Goal: Transaction & Acquisition: Subscribe to service/newsletter

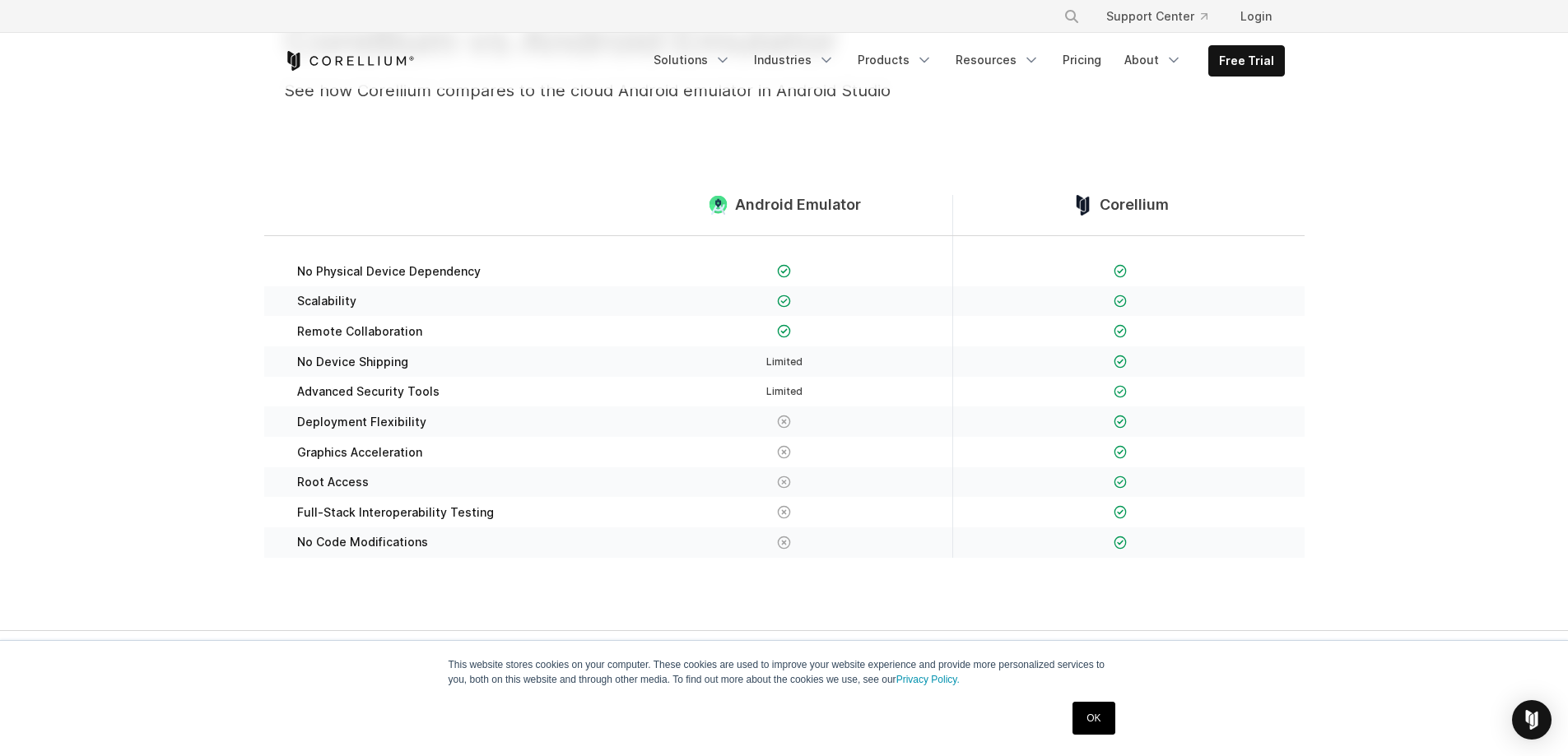
scroll to position [247, 0]
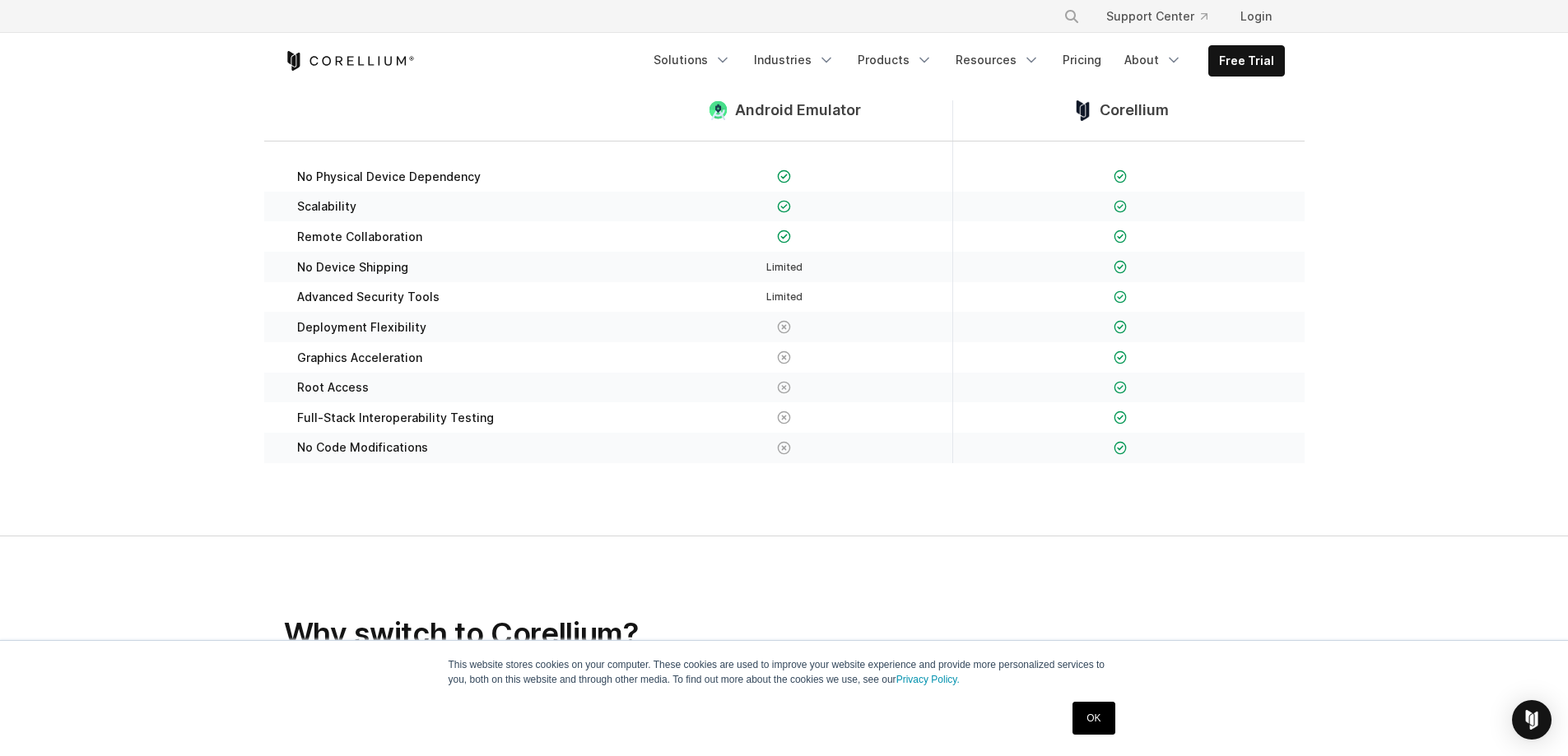
click at [1102, 717] on link "OK" at bounding box center [1093, 718] width 42 height 33
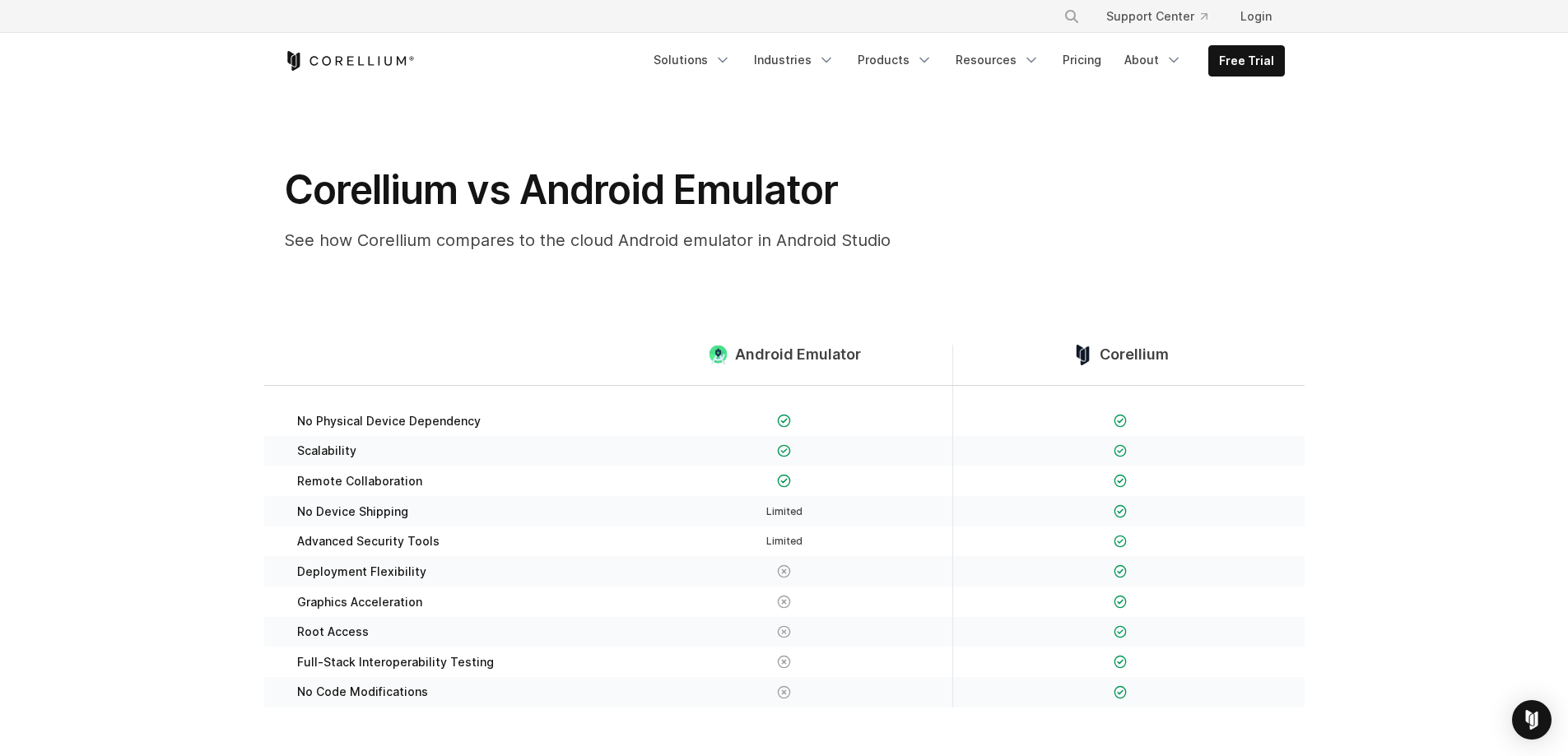
scroll to position [0, 0]
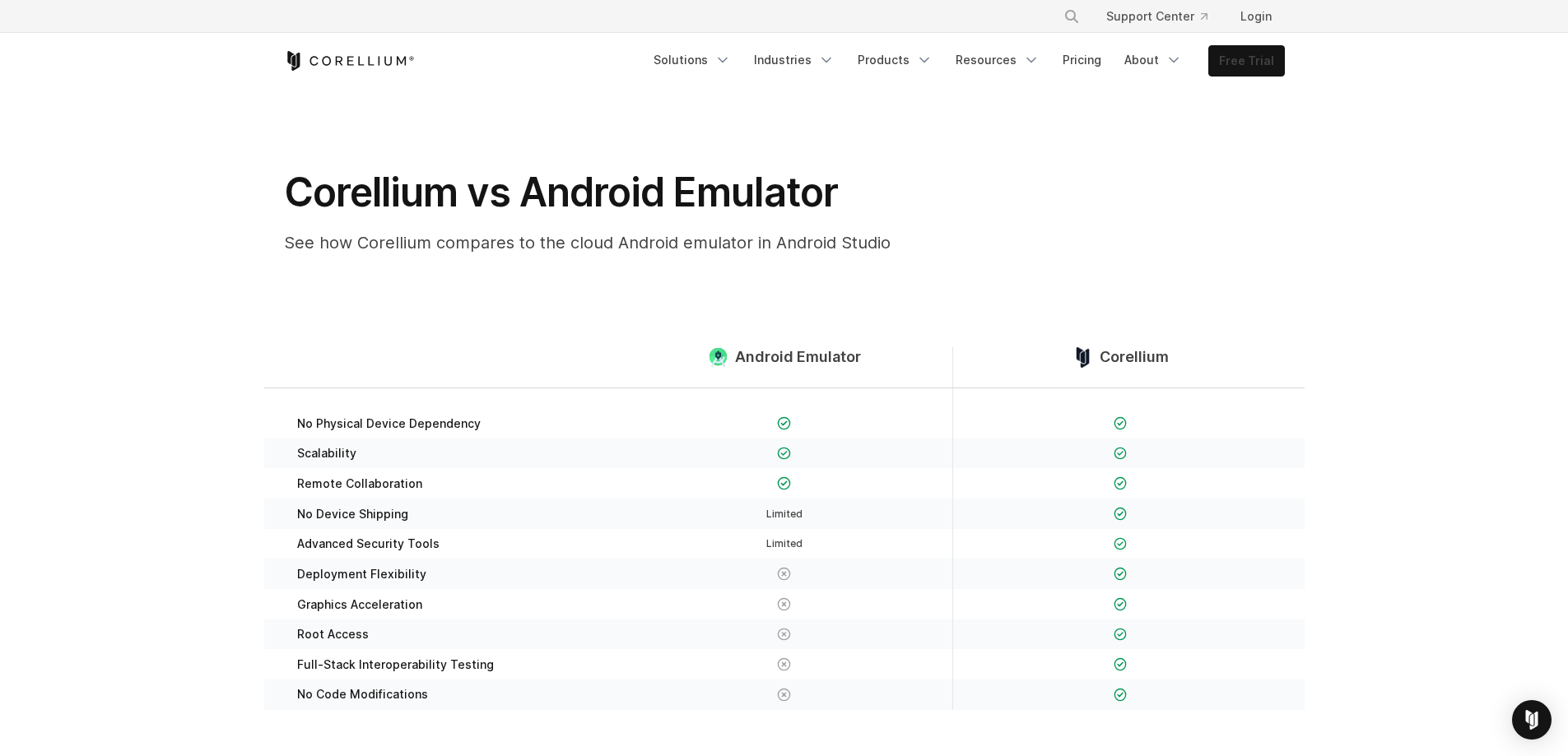
click at [1251, 69] on link "Free Trial" at bounding box center [1246, 61] width 74 height 30
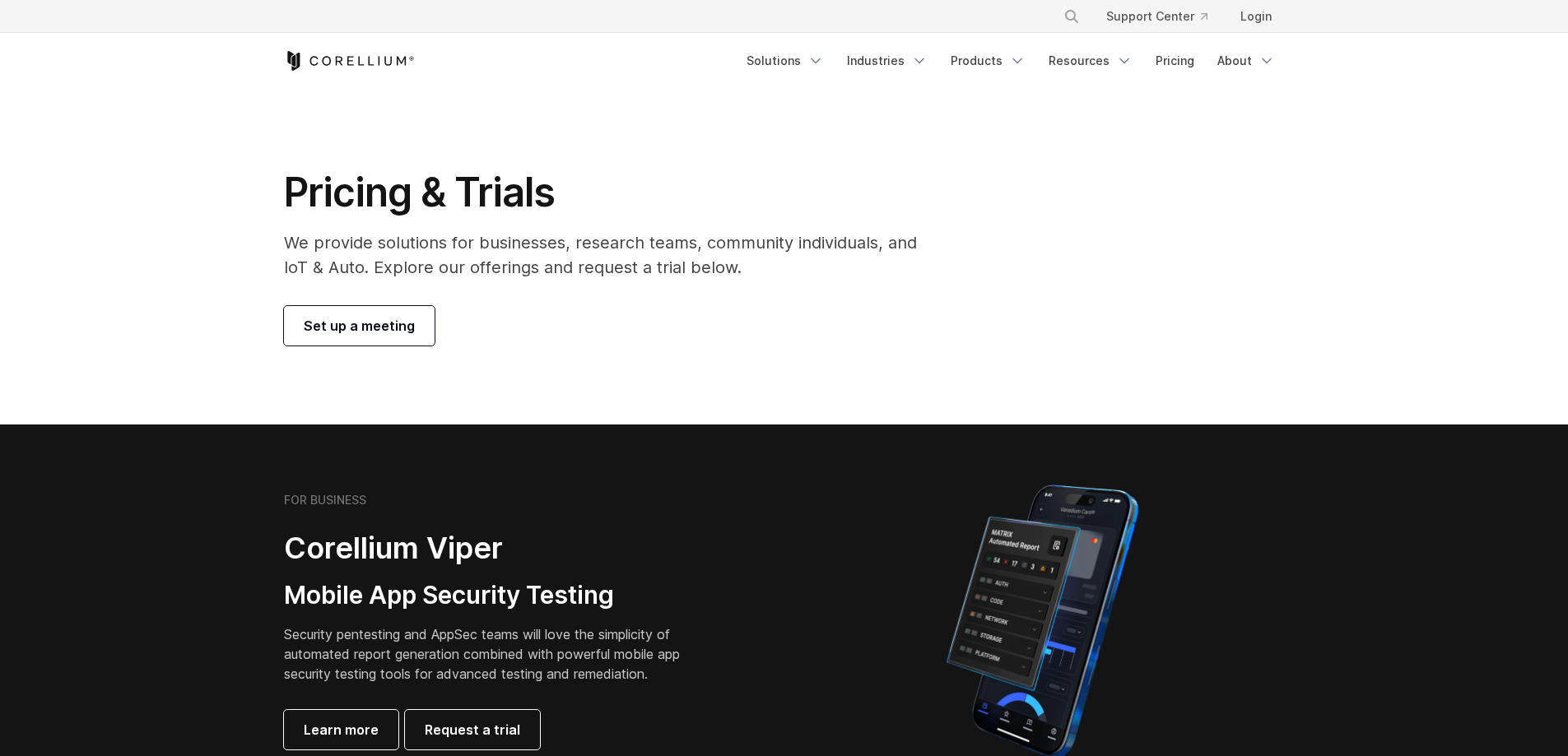
click at [380, 342] on link "Set up a meeting" at bounding box center [359, 325] width 151 height 39
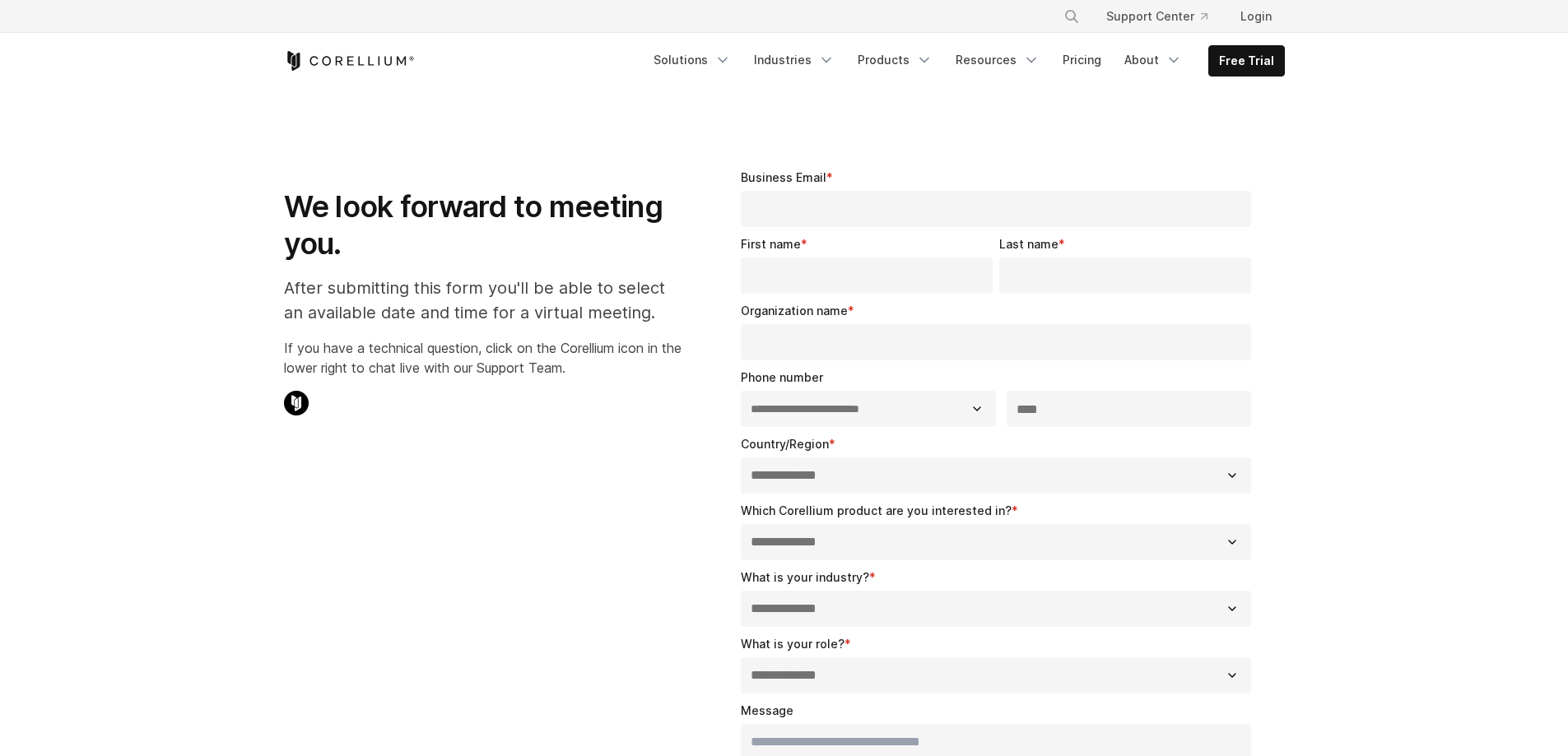
select select "**"
click at [1082, 53] on link "Pricing" at bounding box center [1082, 60] width 59 height 30
